Goal: Use online tool/utility: Utilize a website feature to perform a specific function

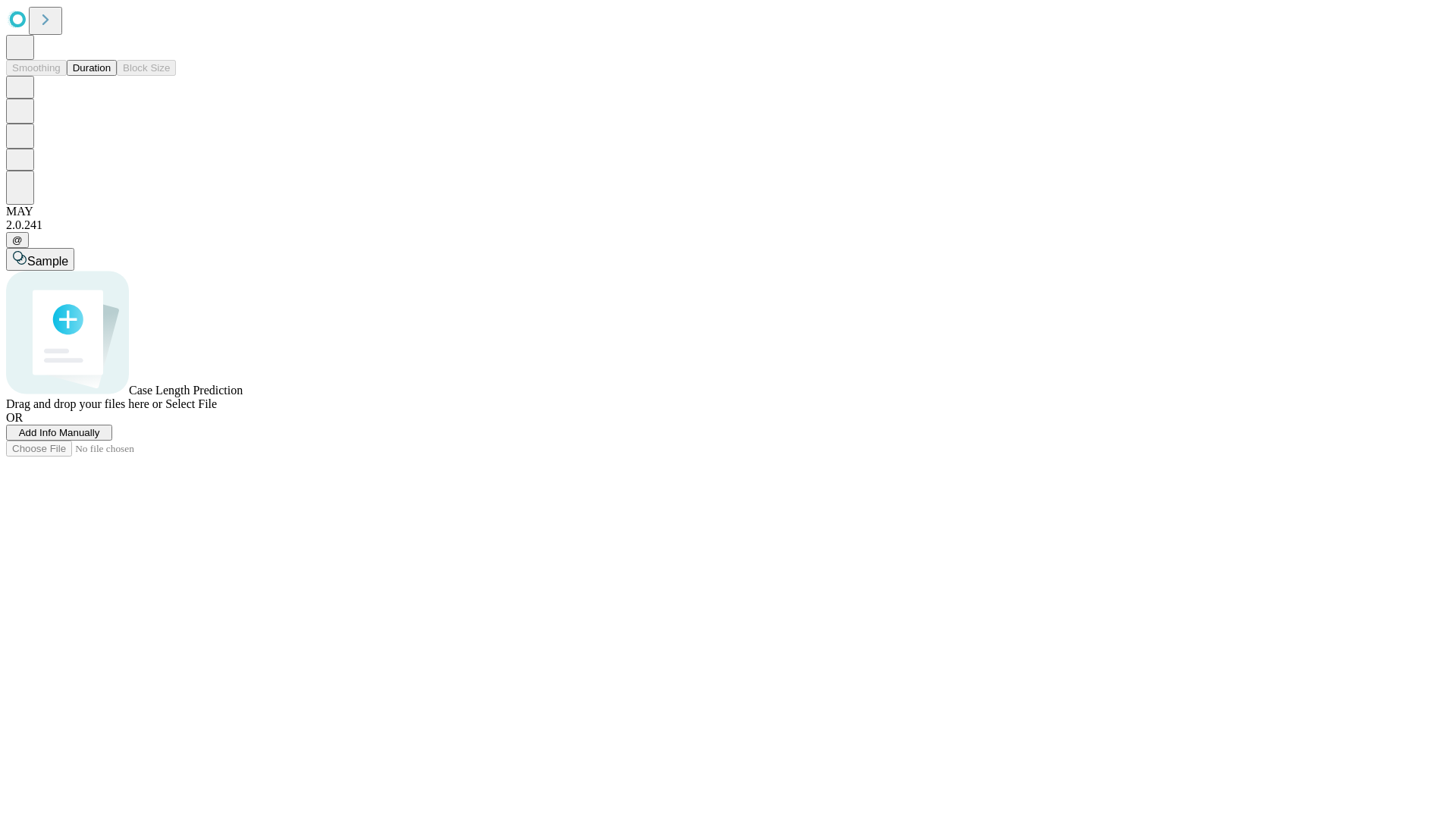
click at [111, 76] on button "Duration" at bounding box center [91, 67] width 50 height 16
click at [68, 255] on span "Sample" at bounding box center [47, 261] width 41 height 13
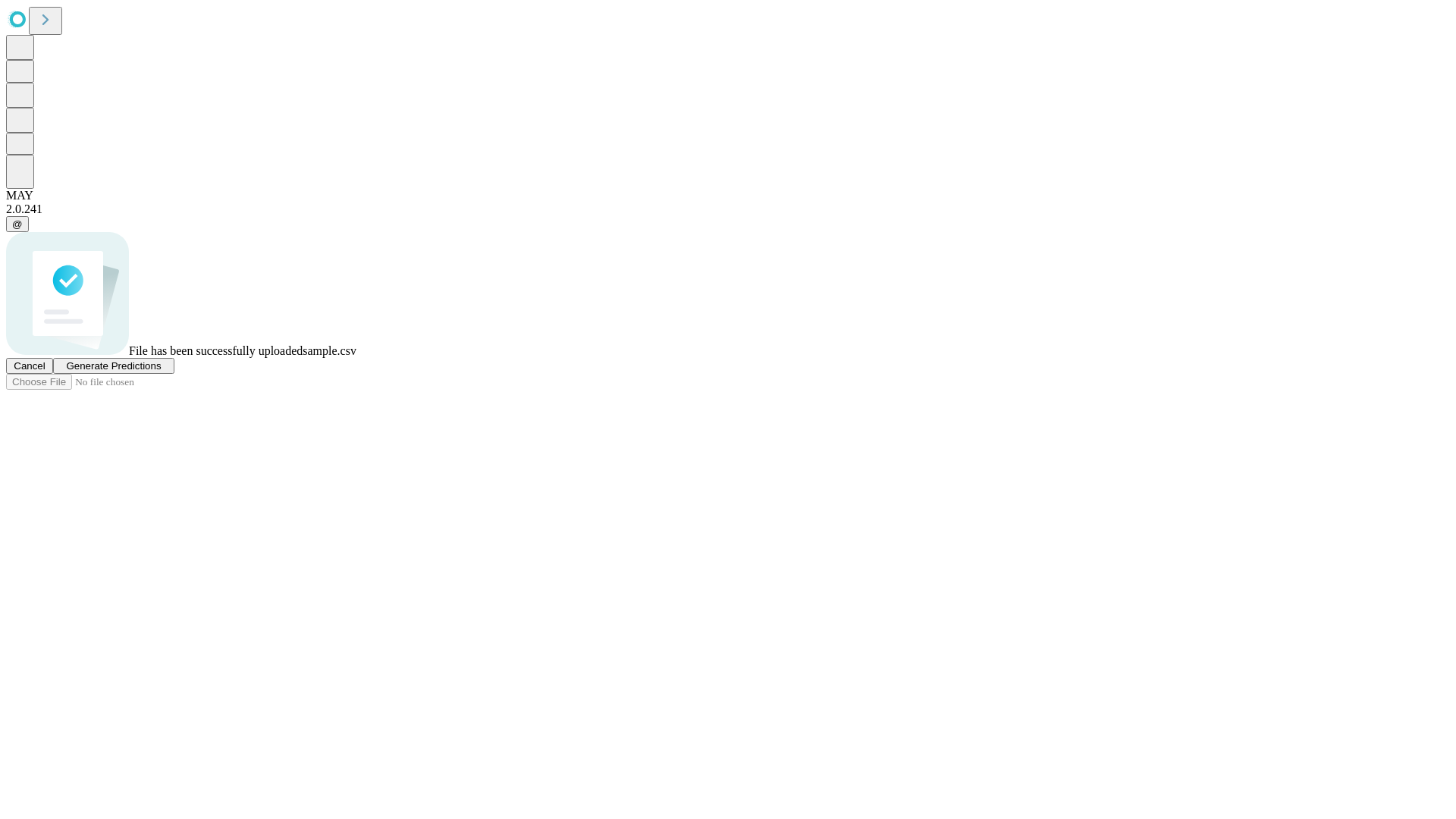
click at [161, 371] on span "Generate Predictions" at bounding box center [114, 366] width 94 height 12
